Goal: Transaction & Acquisition: Purchase product/service

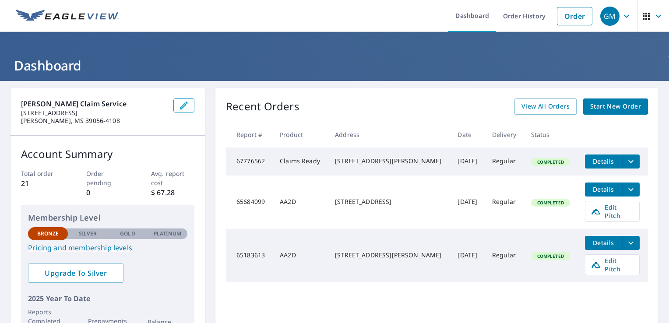
click at [604, 105] on span "Start New Order" at bounding box center [615, 106] width 51 height 11
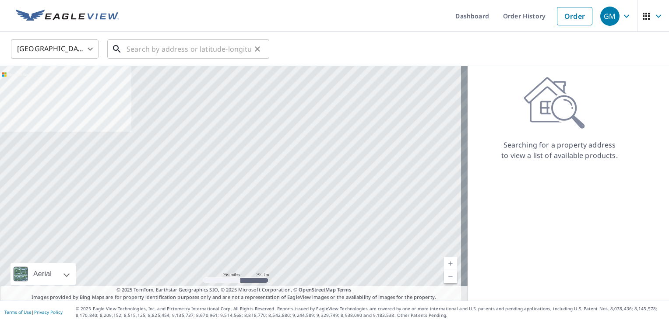
click at [152, 50] on input "text" at bounding box center [188, 49] width 125 height 25
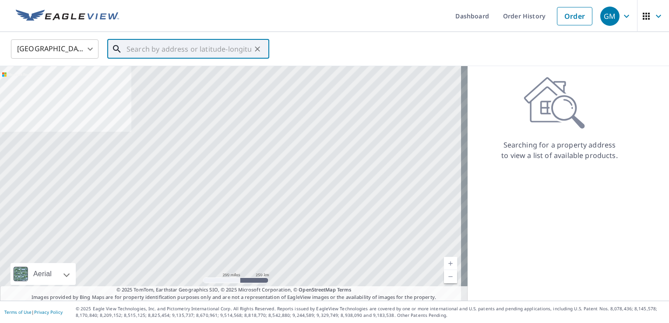
click at [173, 50] on input "text" at bounding box center [188, 49] width 125 height 25
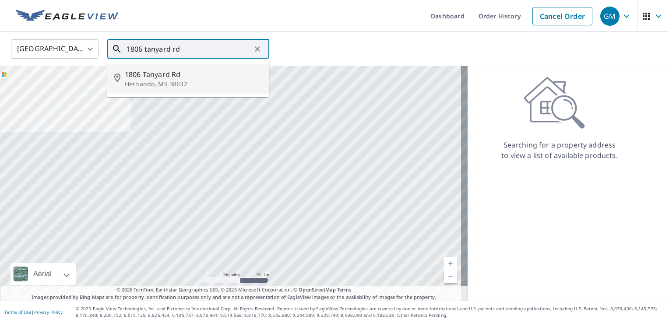
click at [161, 78] on span "1806 Tanyard Rd" at bounding box center [193, 74] width 137 height 11
type input "[STREET_ADDRESS]"
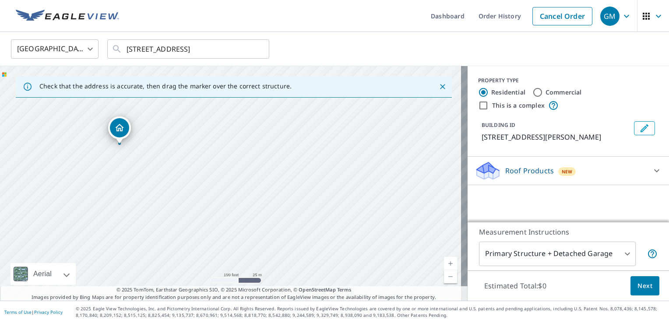
drag, startPoint x: 85, startPoint y: 164, endPoint x: 151, endPoint y: 174, distance: 66.0
click at [151, 174] on div "[STREET_ADDRESS]" at bounding box center [233, 183] width 467 height 235
drag, startPoint x: 88, startPoint y: 106, endPoint x: 113, endPoint y: 117, distance: 27.6
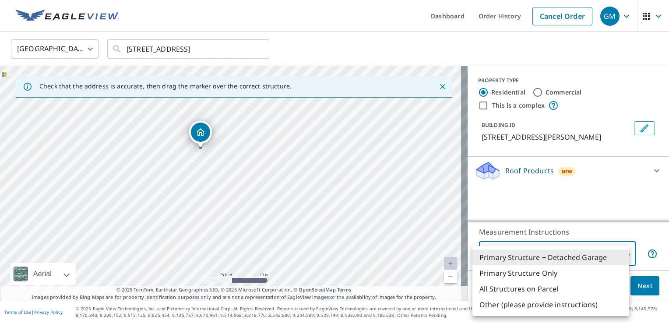
click at [620, 254] on body "GM GM Dashboard Order History Cancel Order GM [GEOGRAPHIC_DATA] [GEOGRAPHIC_DAT…" at bounding box center [334, 161] width 669 height 323
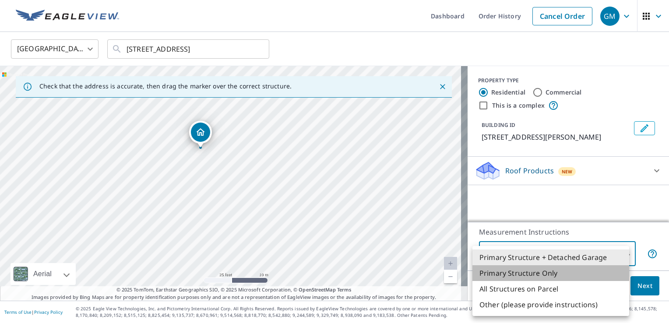
click at [537, 276] on li "Primary Structure Only" at bounding box center [550, 273] width 157 height 16
type input "2"
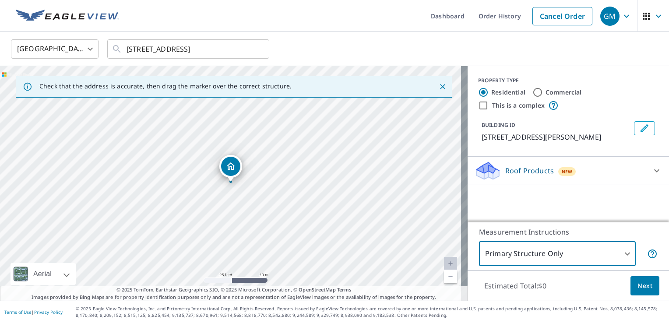
click at [639, 284] on span "Next" at bounding box center [644, 285] width 15 height 11
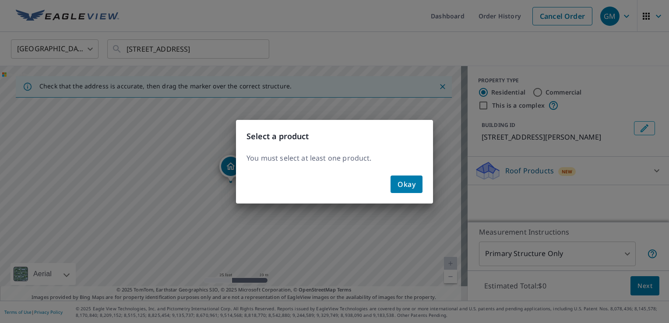
click at [411, 182] on span "Okay" at bounding box center [406, 184] width 18 height 12
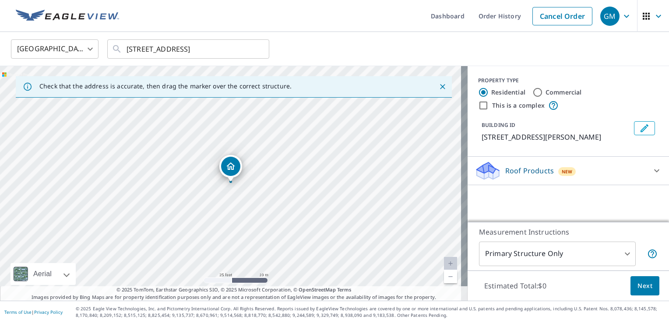
click at [651, 165] on icon at bounding box center [656, 170] width 11 height 11
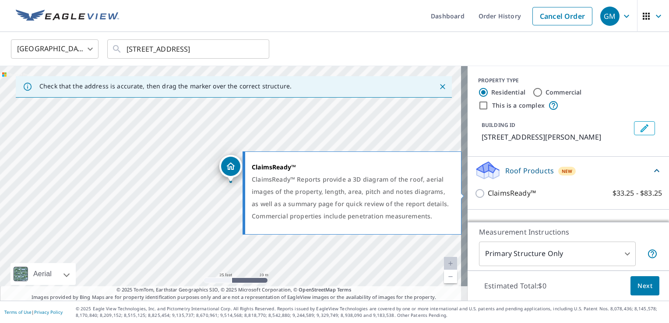
click at [490, 194] on p "ClaimsReady™" at bounding box center [511, 193] width 48 height 11
click at [487, 194] on input "ClaimsReady™ $33.25 - $83.25" at bounding box center [480, 193] width 13 height 11
checkbox input "true"
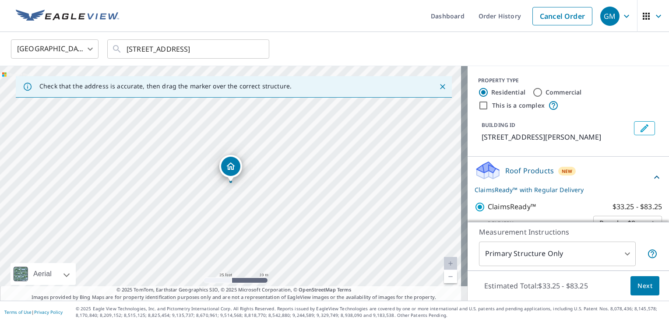
click at [645, 286] on button "Next" at bounding box center [644, 286] width 29 height 20
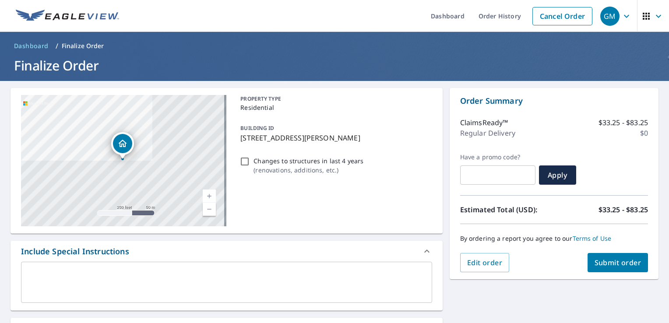
click at [242, 161] on input "Changes to structures in last 4 years ( renovations, additions, etc. )" at bounding box center [244, 161] width 11 height 11
checkbox input "true"
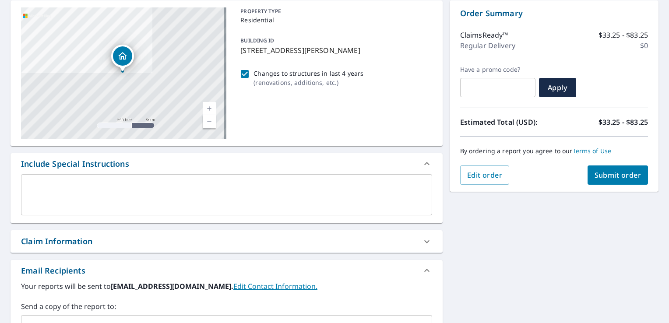
click at [297, 247] on div "Claim Information" at bounding box center [218, 241] width 395 height 12
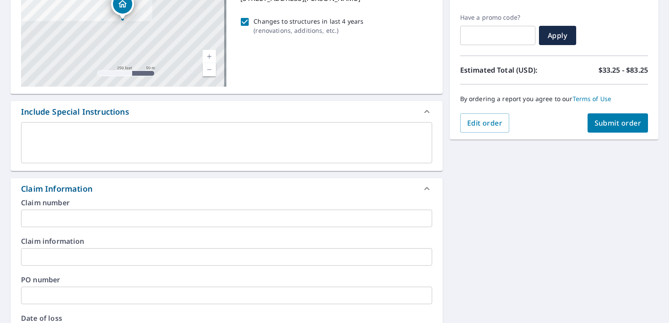
scroll to position [175, 0]
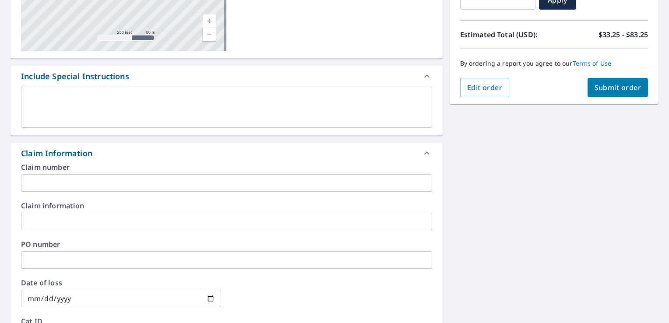
click at [116, 181] on input "text" at bounding box center [226, 183] width 411 height 18
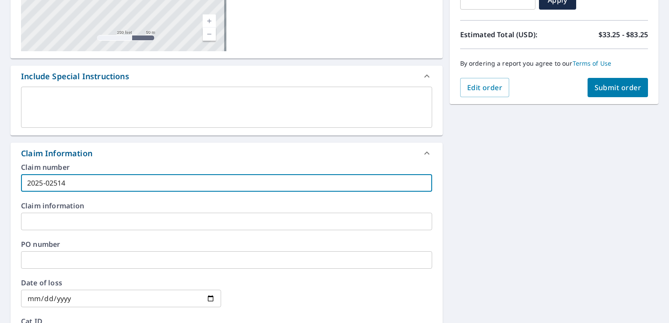
type input "2025-02514"
click at [111, 220] on input "text" at bounding box center [226, 222] width 411 height 18
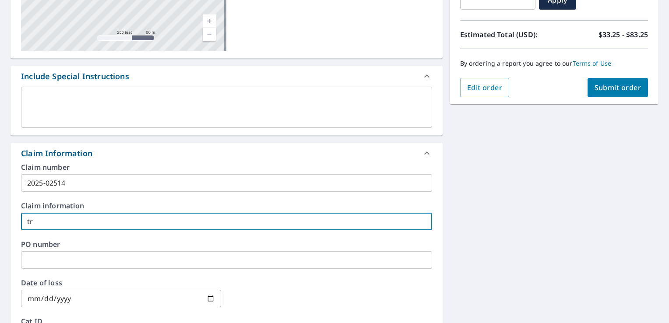
type input "t"
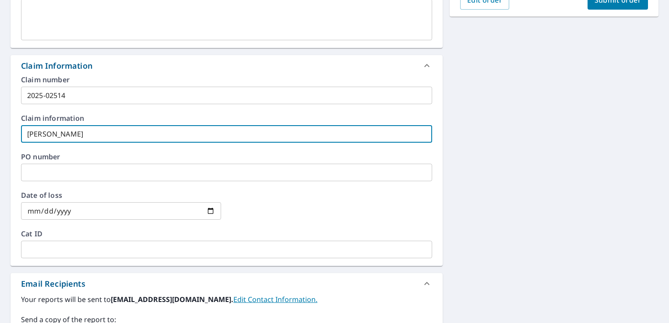
type input "[PERSON_NAME]"
click at [30, 214] on input "date" at bounding box center [121, 211] width 200 height 18
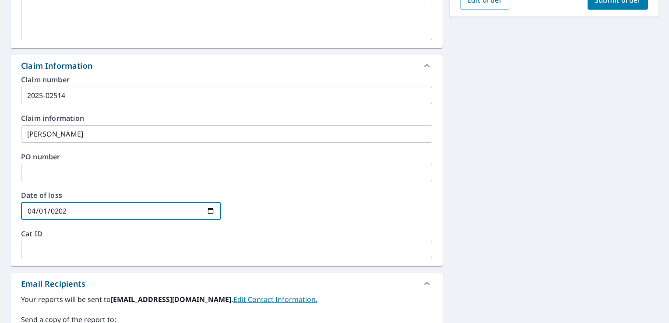
type input "[DATE]"
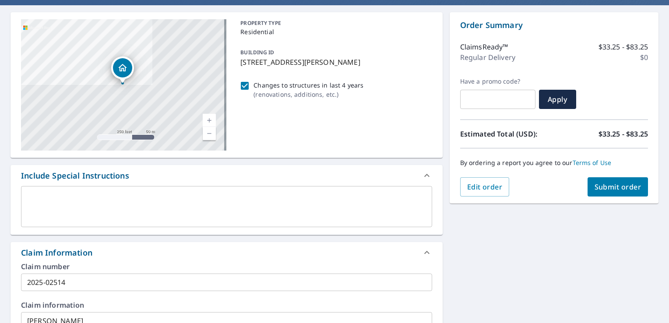
scroll to position [21, 0]
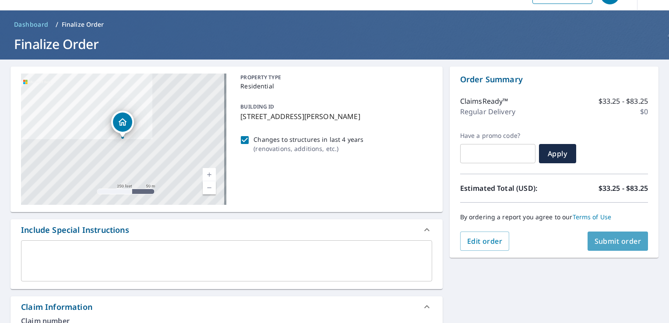
click at [609, 242] on span "Submit order" at bounding box center [617, 241] width 47 height 10
